Goal: Information Seeking & Learning: Find specific fact

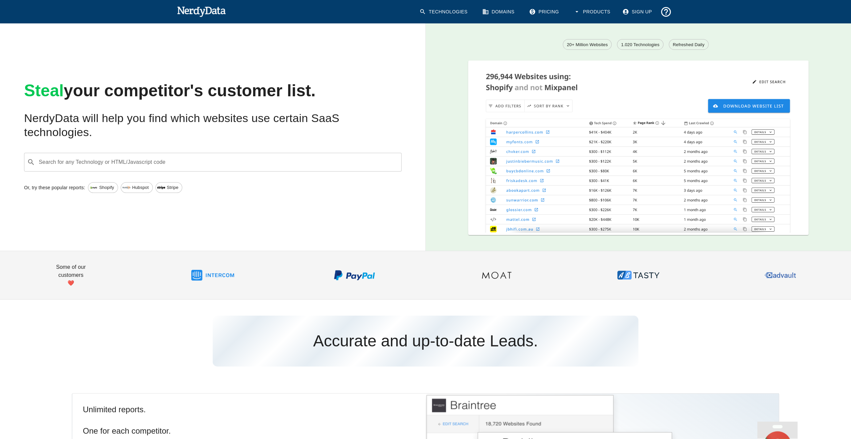
click at [165, 164] on div "Search for any Technology or HTML/Javascript code ​ Search for any Technology o…" at bounding box center [213, 162] width 378 height 19
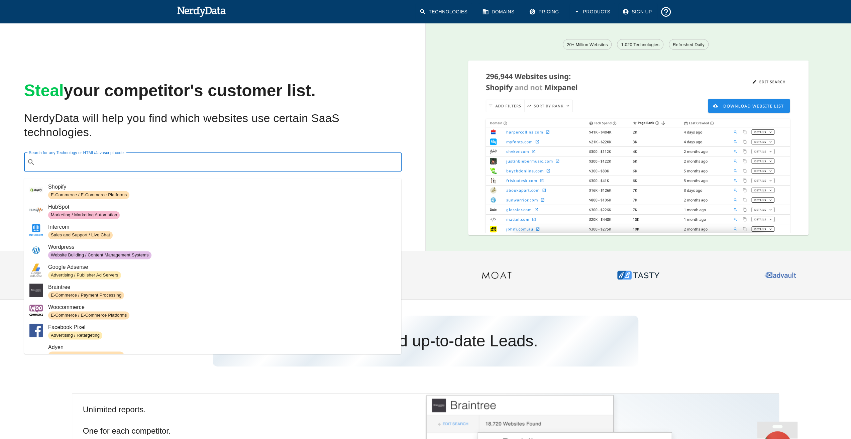
paste input ""This is a premium web design that you can upload to any web host of your choic…"
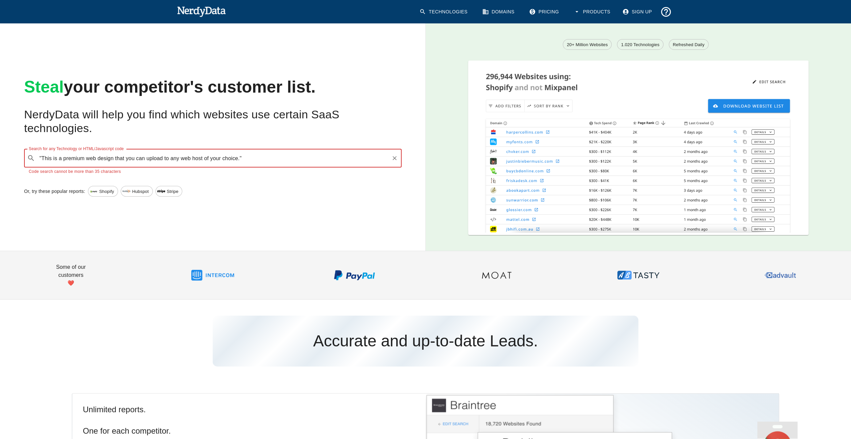
type input ""This is a premium web design that you can upload to any web host of your choic…"
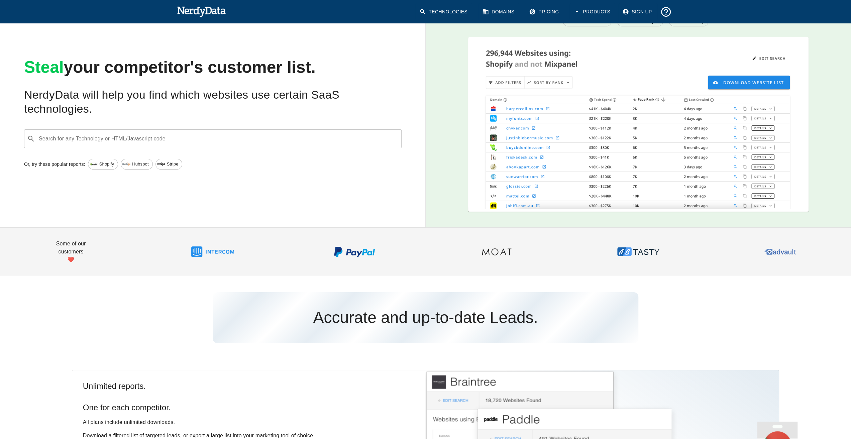
scroll to position [33, 0]
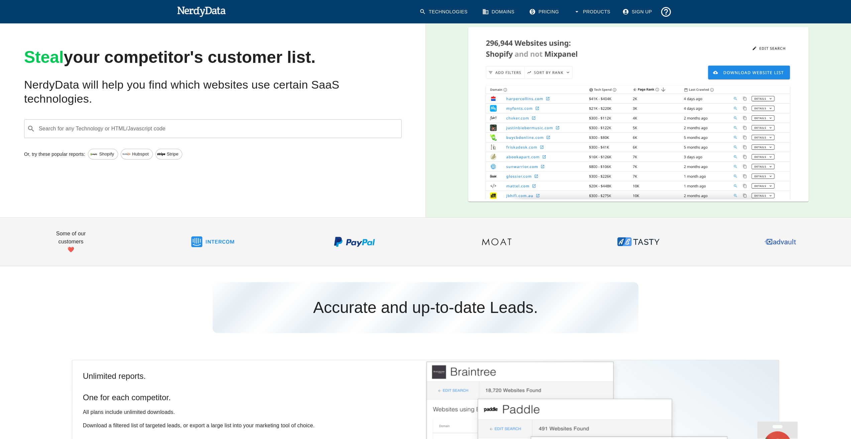
click at [174, 130] on input "Search for any Technology or HTML/Javascript code" at bounding box center [218, 128] width 361 height 13
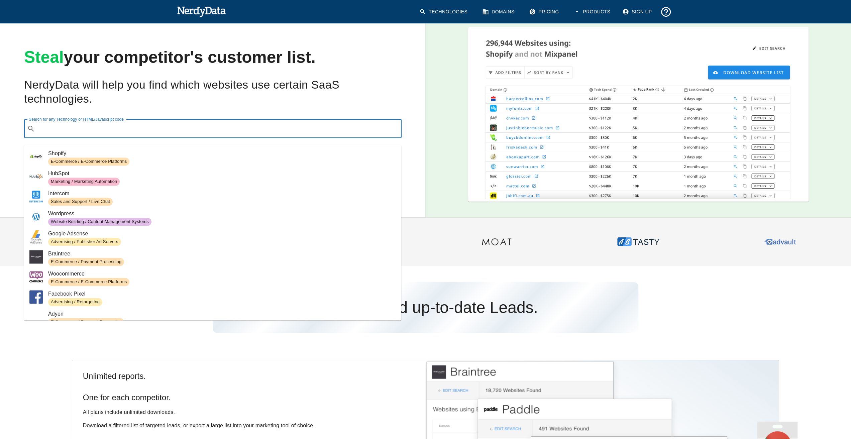
paste input ""<meta name=\"description\" content=\"Welcome to RustFlash - NomadDesign, a uni…"
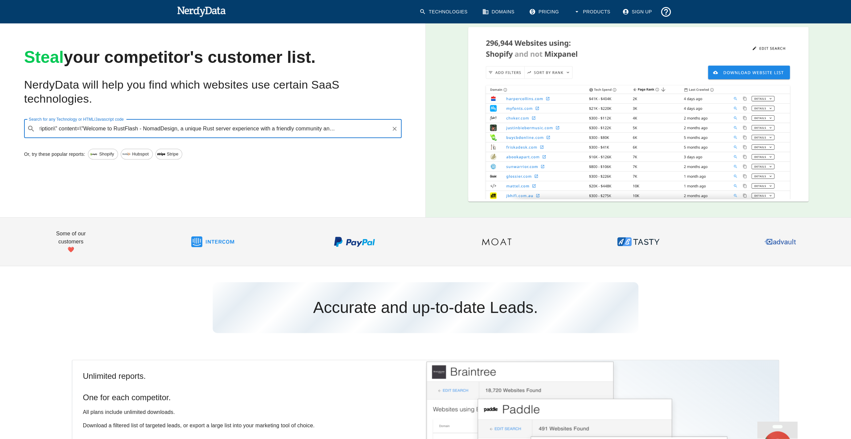
scroll to position [0, 157]
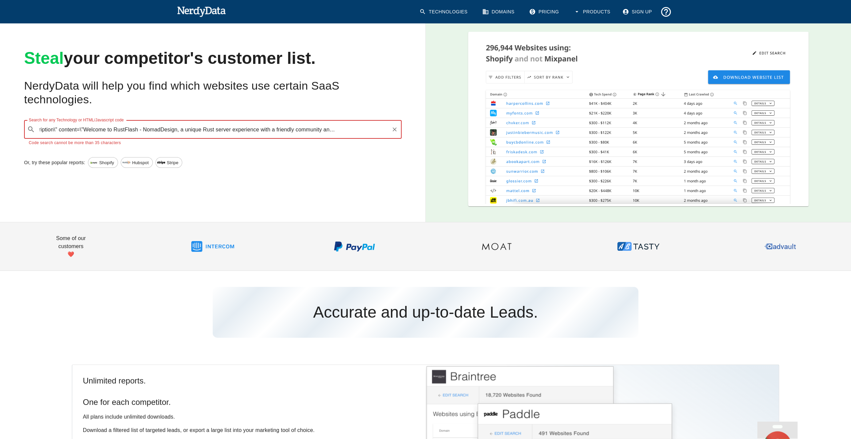
type input ""<meta name=\"description\" content=\"Welcome to RustFlash - NomadDesign, a uni…"
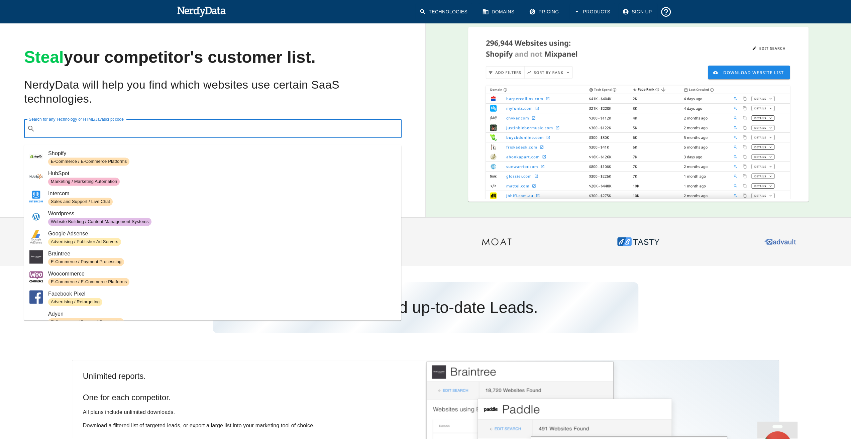
click at [171, 131] on input "Search for any Technology or HTML/Javascript code" at bounding box center [218, 128] width 361 height 13
paste input ""<meta name=\"description\" content=\"Welcome to RustFlash - NomadDesign, a uni…"
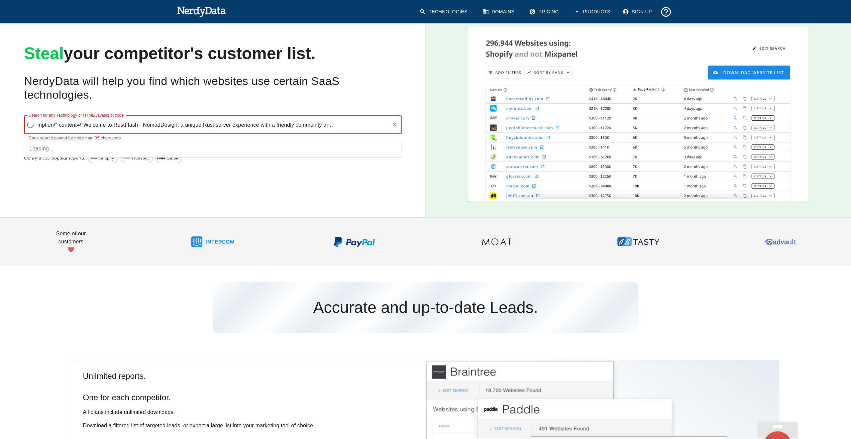
scroll to position [0, 157]
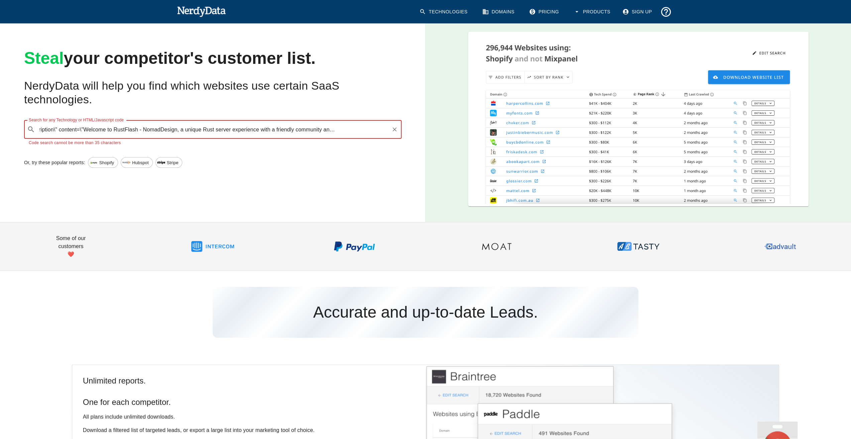
type input ""<meta name=\"description\" content=\"Welcome to RustFlash - NomadDesign, a uni…"
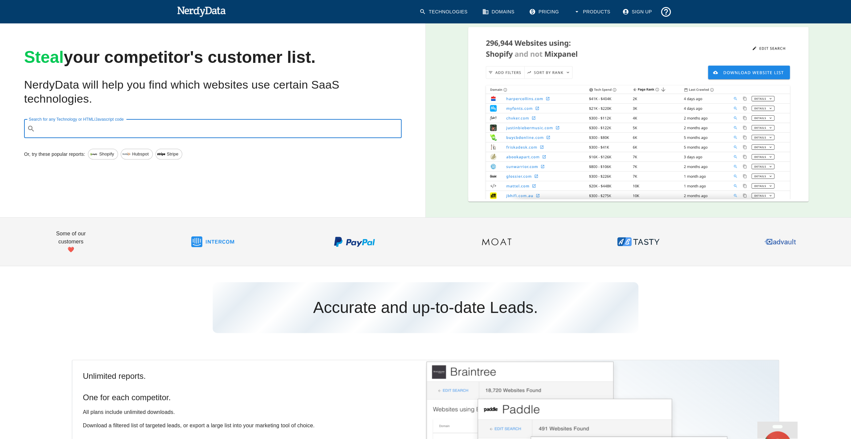
click at [155, 135] on input "Search for any Technology or HTML/Javascript code" at bounding box center [218, 128] width 361 height 13
paste input ""<meta property=\"og:title\" content=\"RustFlash - NomadDesign - Your Unique Ru…"
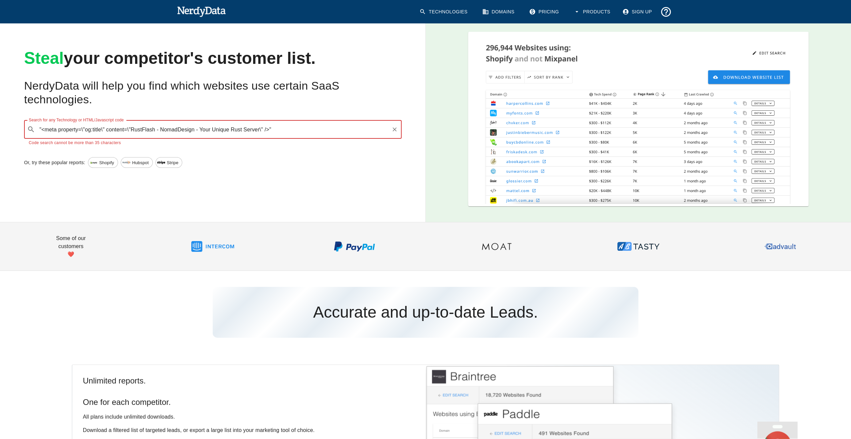
type input ""<meta property=\"og:title\" content=\"RustFlash - NomadDesign - Your Unique Ru…"
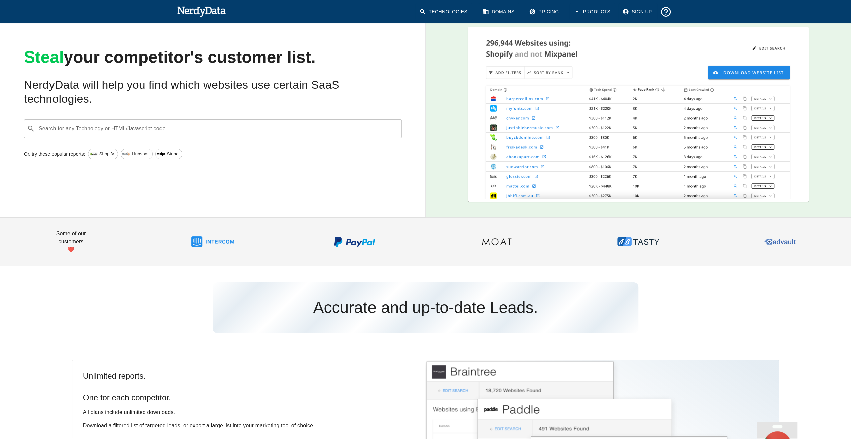
click at [181, 135] on input "Search for any Technology or HTML/Javascript code" at bounding box center [218, 128] width 361 height 13
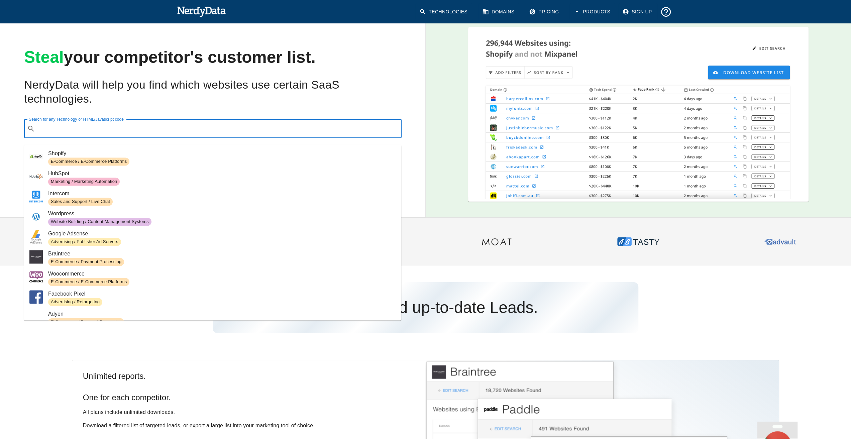
paste input ""<meta property=\"og:title\" content=\"RustFlash - NomadDesign - Your Unique Ru…"
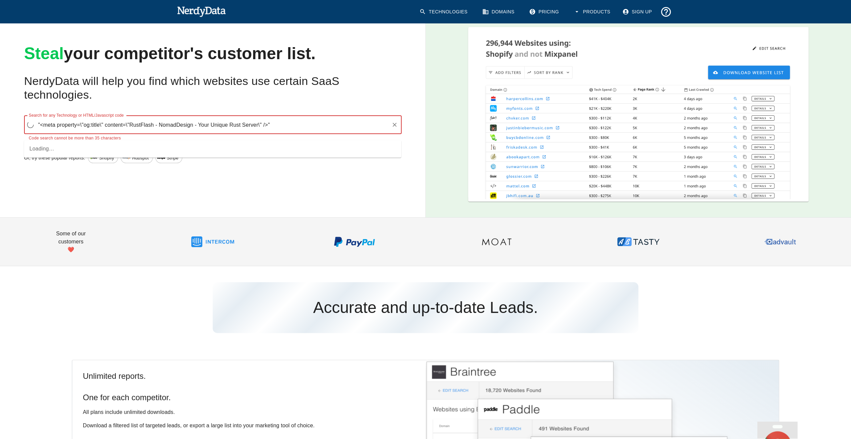
scroll to position [29, 0]
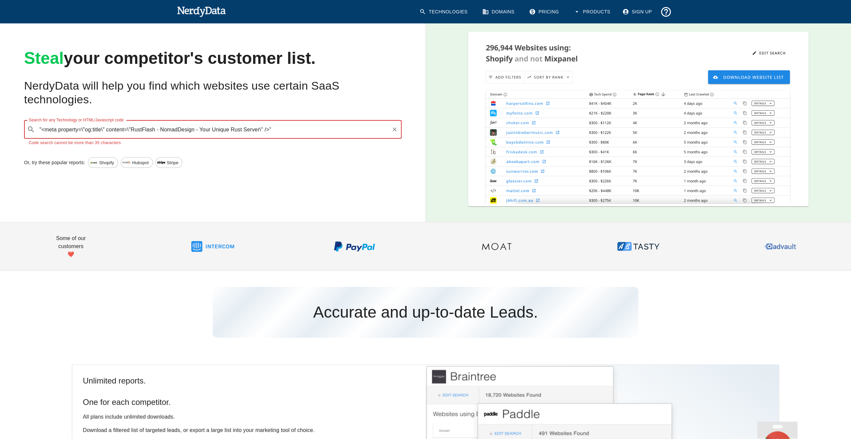
drag, startPoint x: 196, startPoint y: 134, endPoint x: 44, endPoint y: 134, distance: 152.5
click at [44, 134] on input ""<meta property=\"og:title\" content=\"RustFlash - NomadDesign - Your Unique Ru…" at bounding box center [213, 129] width 351 height 13
type input ""NomadDesign - Your Unique Rust Server\" />""
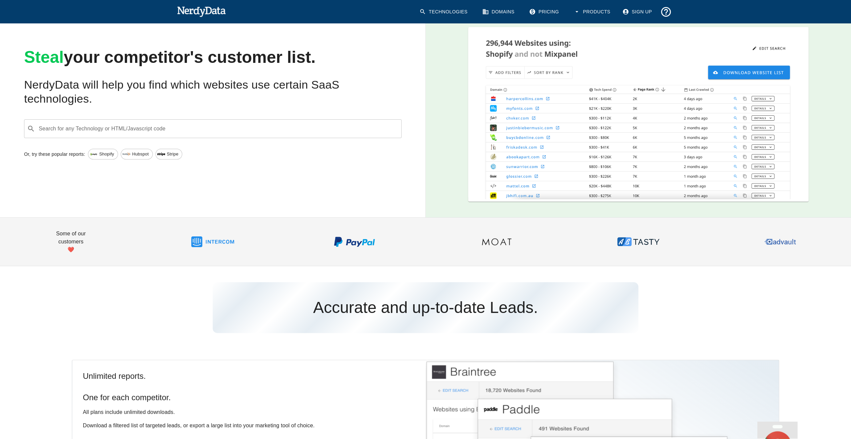
drag, startPoint x: 85, startPoint y: 138, endPoint x: 80, endPoint y: 136, distance: 5.7
click at [85, 135] on input "Search for any Technology or HTML/Javascript code" at bounding box center [218, 128] width 361 height 13
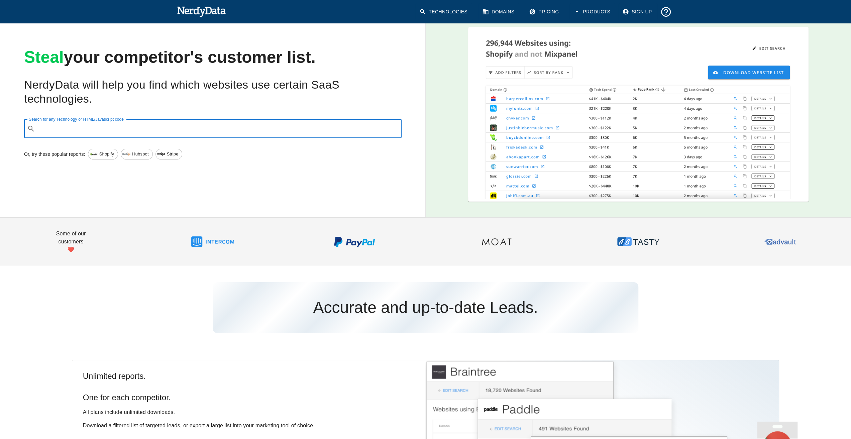
click at [198, 135] on input "Search for any Technology or HTML/Javascript code" at bounding box center [218, 128] width 361 height 13
paste input "<meta\s+name="description"\s+content="[^"]*NomadDesign[^"]*friendly community[^…"
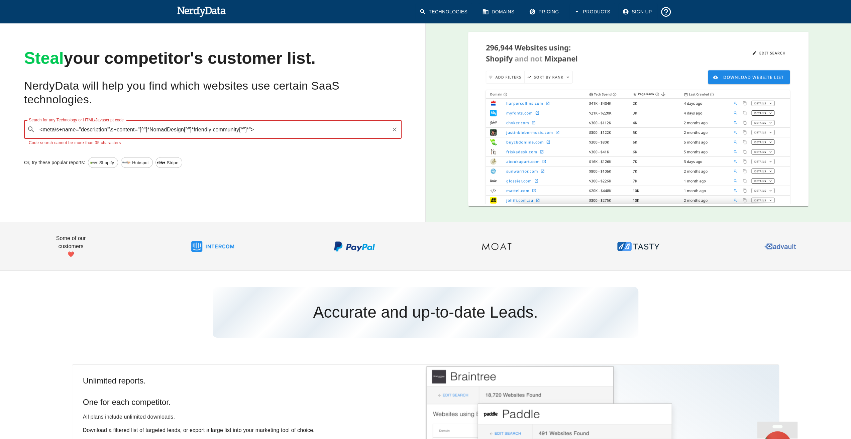
type input "<meta\s+name="description"\s+content="[^"]*NomadDesign[^"]*friendly community[^…"
click at [207, 10] on img at bounding box center [201, 11] width 49 height 13
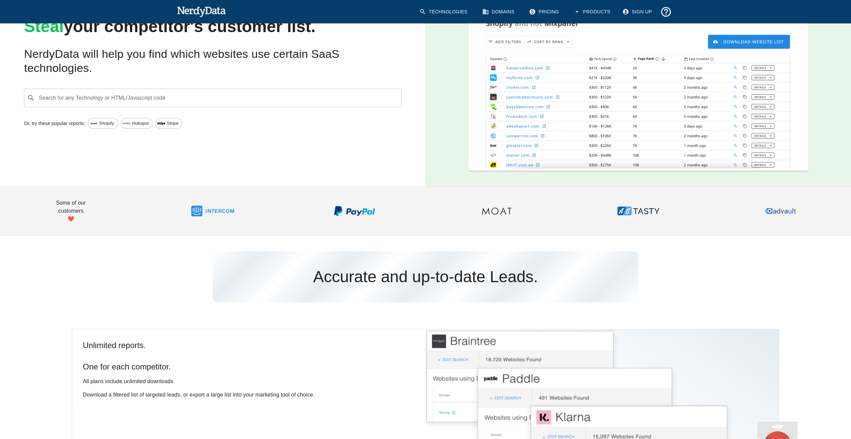
scroll to position [67, 0]
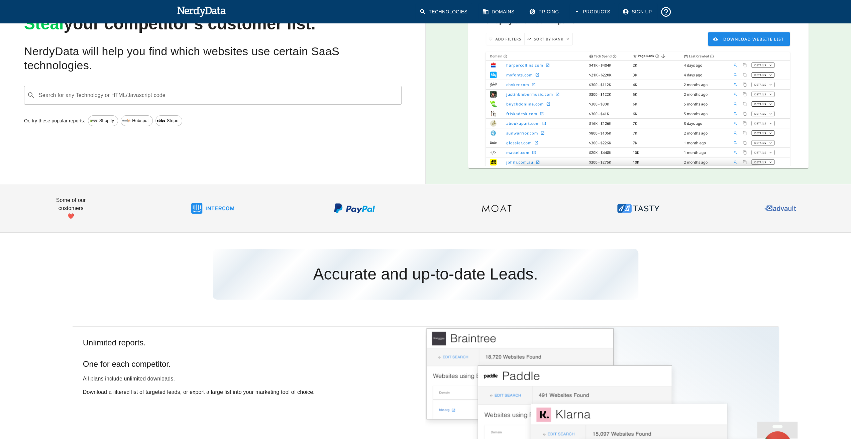
click at [141, 97] on input "Search for any Technology or HTML/Javascript code" at bounding box center [218, 95] width 361 height 13
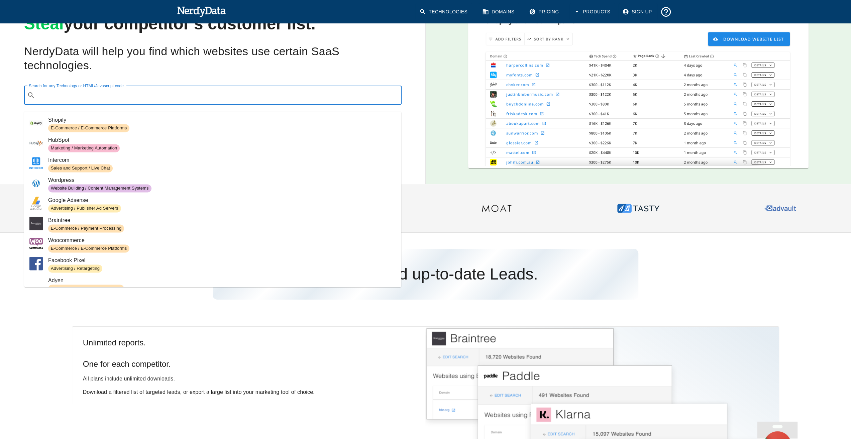
paste input ""<meta name=\"author\" content=\"RustFlash | [URL][DOMAIN_NAME]\" />""
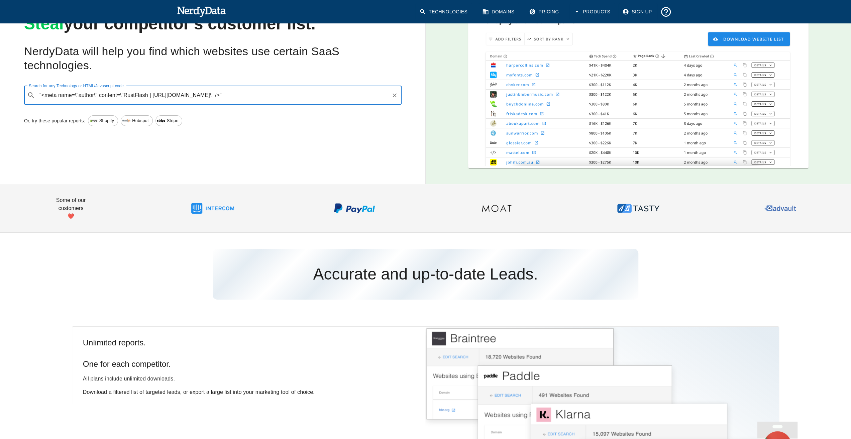
scroll to position [62, 0]
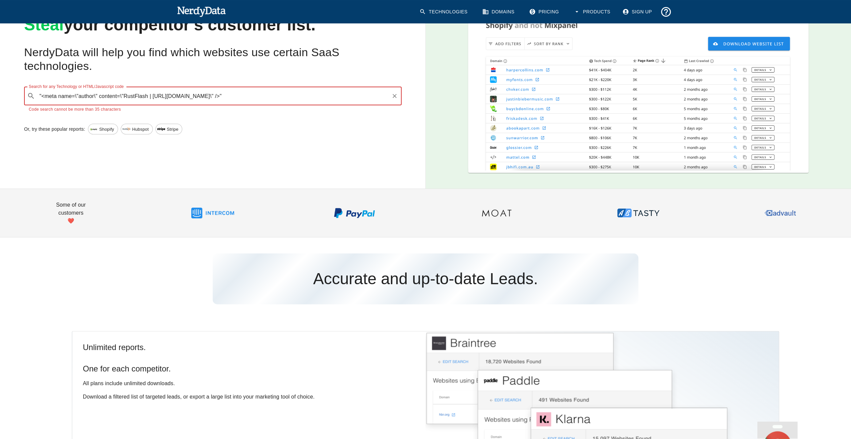
drag, startPoint x: 152, startPoint y: 116, endPoint x: 33, endPoint y: 114, distance: 119.1
click at [33, 113] on p "Code search cannot be more than 35 characters" at bounding box center [213, 109] width 368 height 7
click at [34, 113] on p "Code search cannot be more than 35 characters" at bounding box center [213, 109] width 368 height 7
drag, startPoint x: 29, startPoint y: 116, endPoint x: 201, endPoint y: 119, distance: 172.3
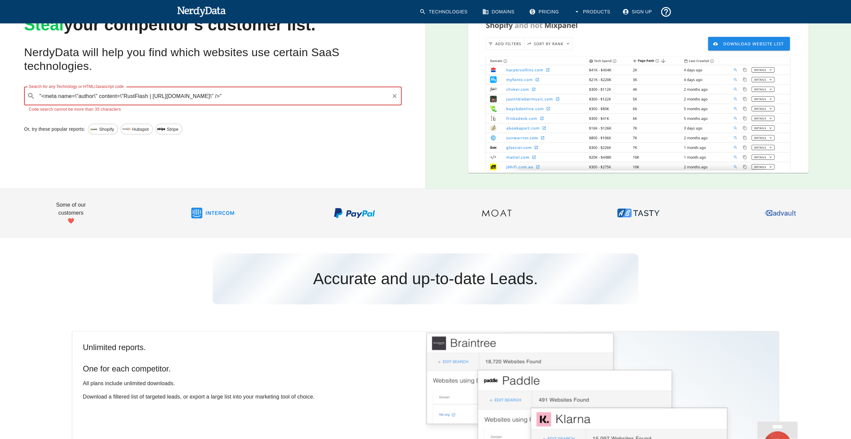
click at [201, 113] on p "Code search cannot be more than 35 characters" at bounding box center [213, 109] width 368 height 7
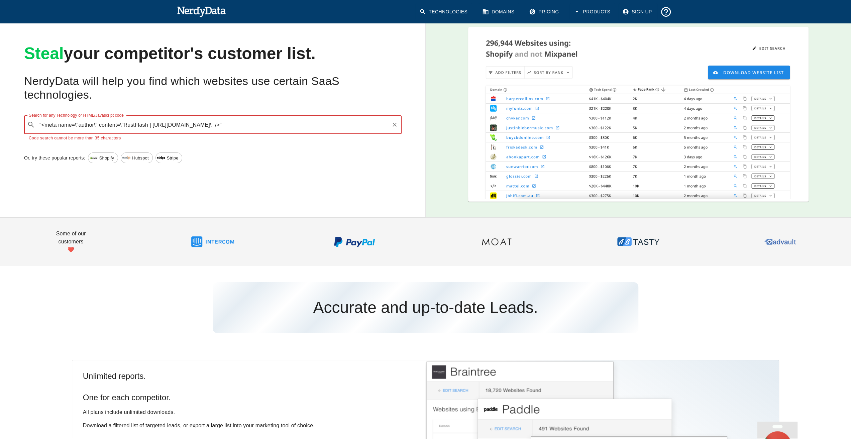
scroll to position [0, 0]
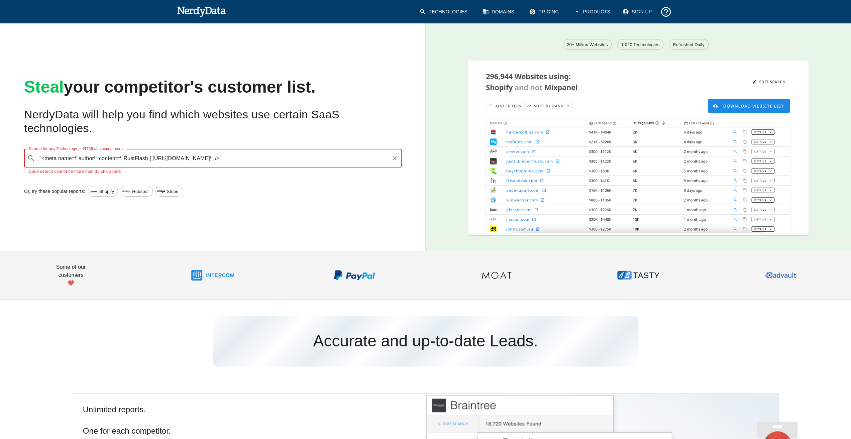
type input ""<meta name=\"author\" content=\"RustFlash | [URL][DOMAIN_NAME]\" />""
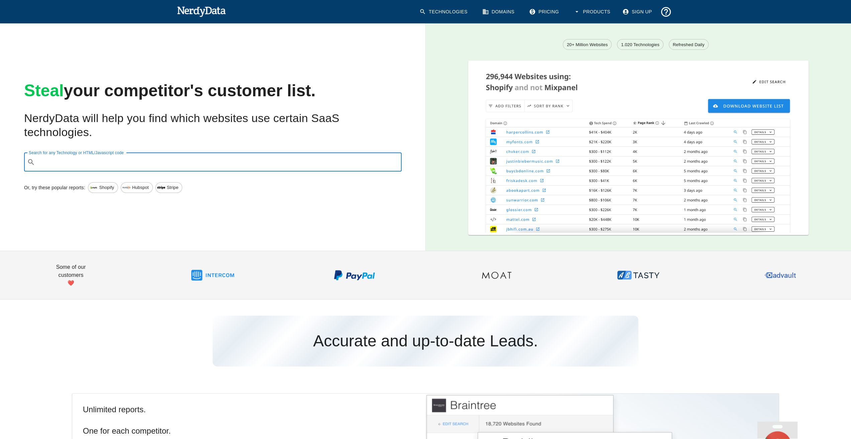
click at [189, 169] on input "Search for any Technology or HTML/Javascript code" at bounding box center [218, 162] width 361 height 13
paste input ""Please be mindful of the license rights.""
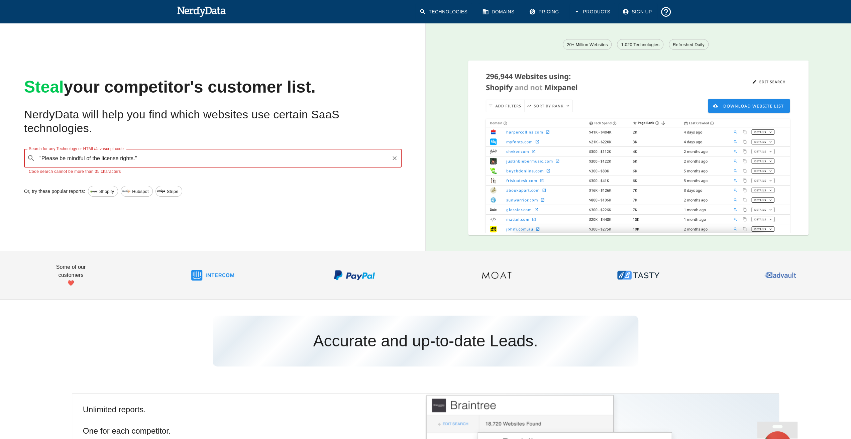
type input ""Please be mindful of the license rights.""
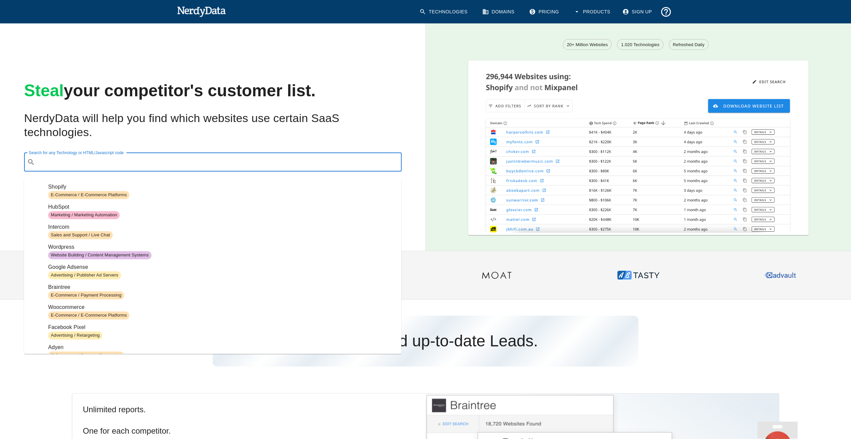
click at [154, 161] on input "Search for any Technology or HTML/Javascript code" at bounding box center [218, 162] width 361 height 13
paste input ""<!--##### M E T A #####-->""
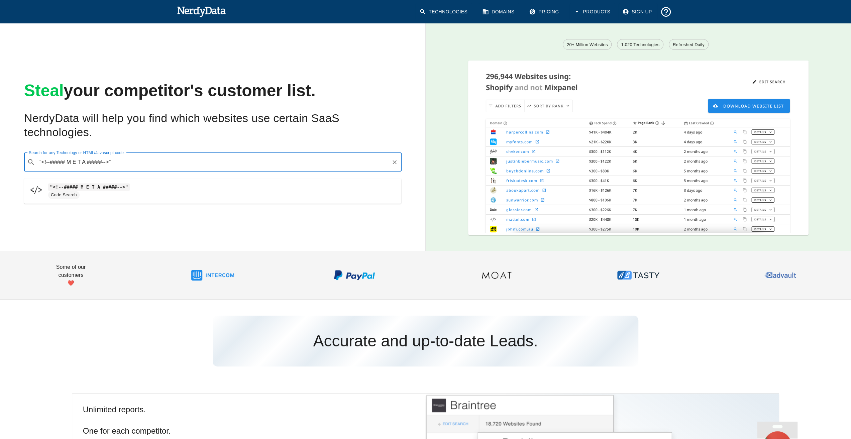
type input ""<!--##### M E T A #####-->""
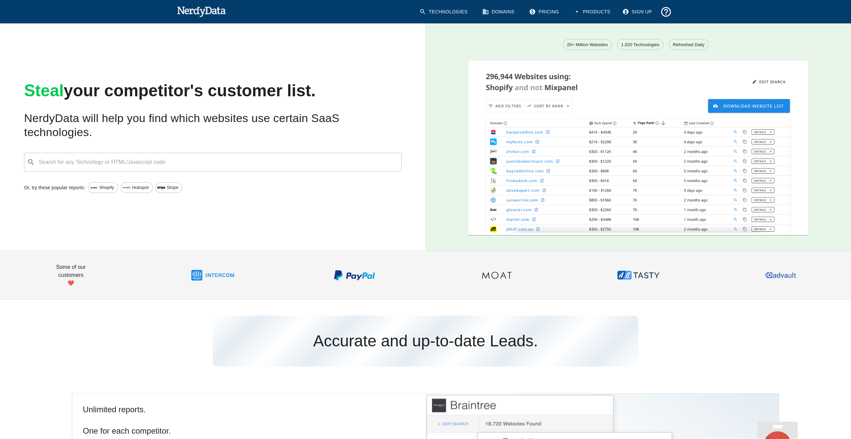
click at [177, 160] on div "​ Search for any Technology or HTML/Javascript code" at bounding box center [213, 162] width 378 height 19
